Goal: Transaction & Acquisition: Purchase product/service

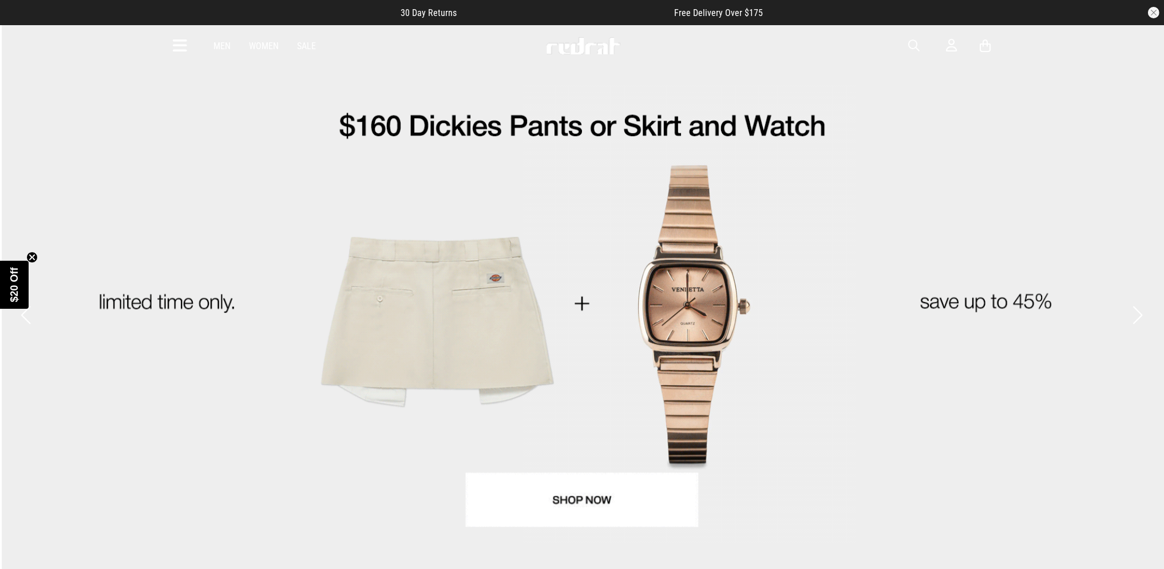
click at [306, 45] on link "Sale" at bounding box center [306, 46] width 19 height 11
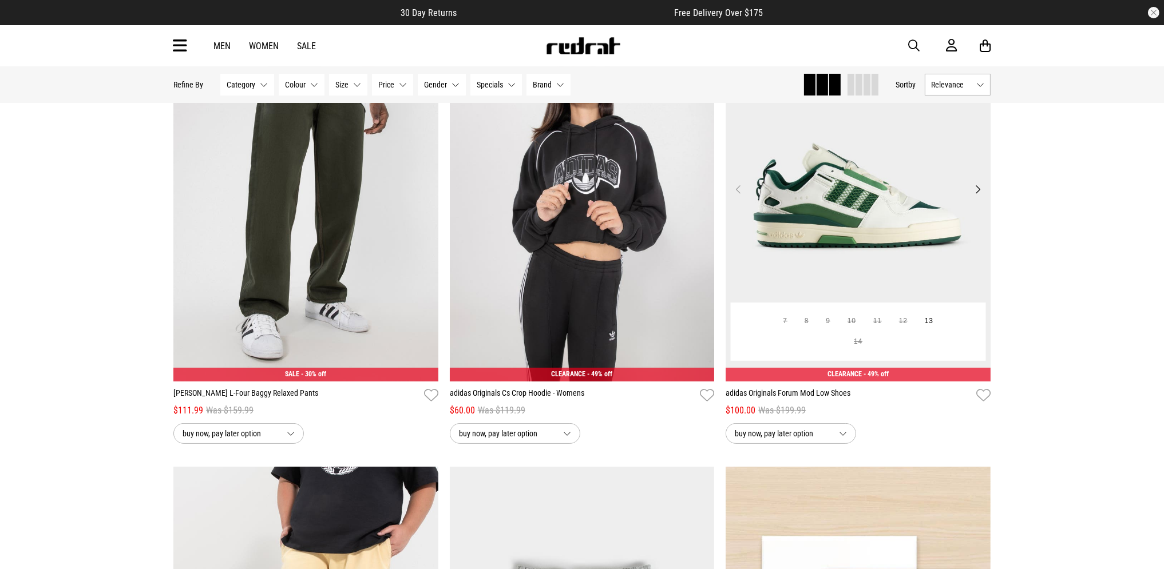
scroll to position [197, 0]
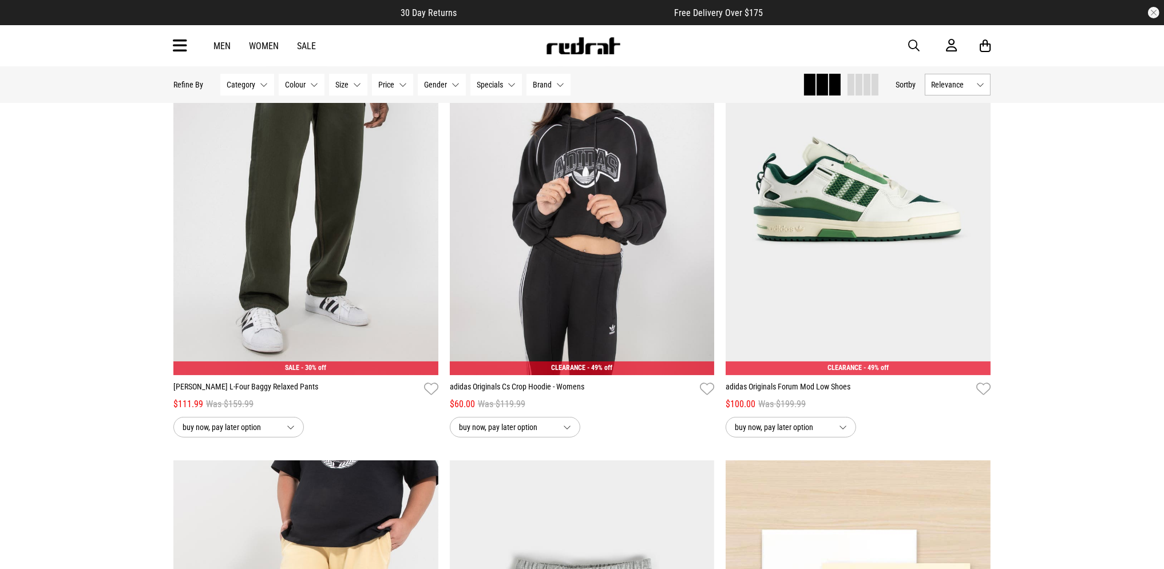
click at [594, 52] on img at bounding box center [583, 45] width 76 height 17
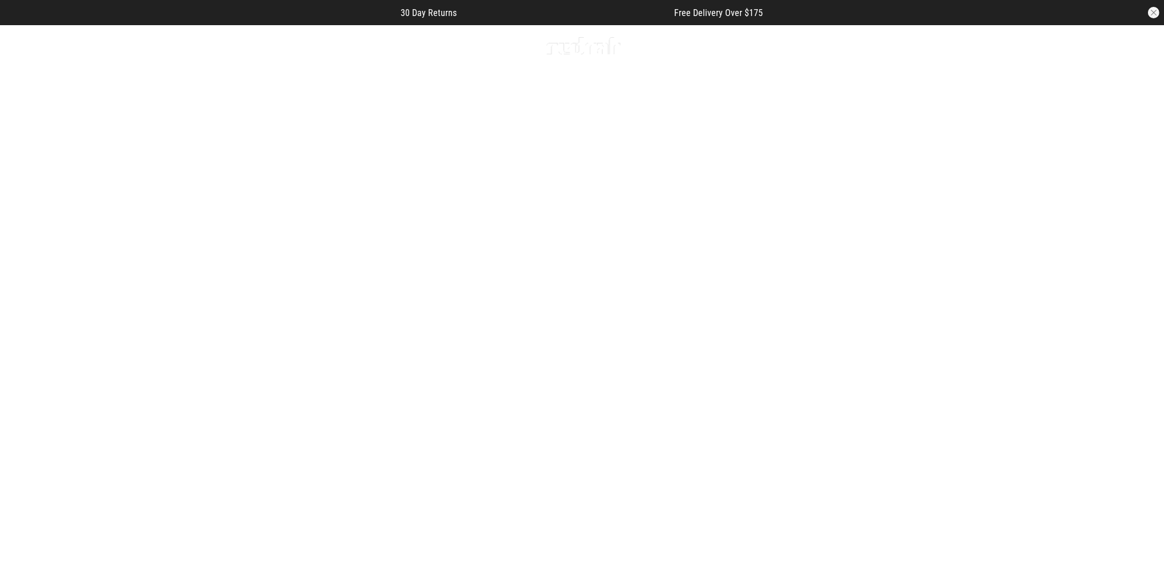
click at [630, 319] on link "1 / 5" at bounding box center [582, 316] width 1164 height 582
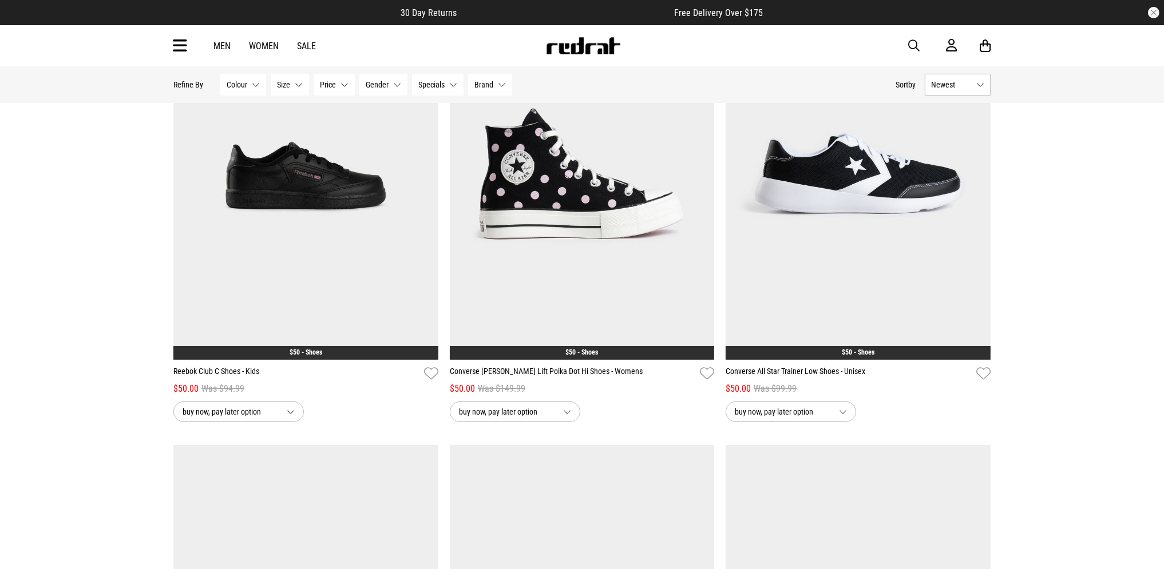
scroll to position [178, 0]
